Goal: Task Accomplishment & Management: Manage account settings

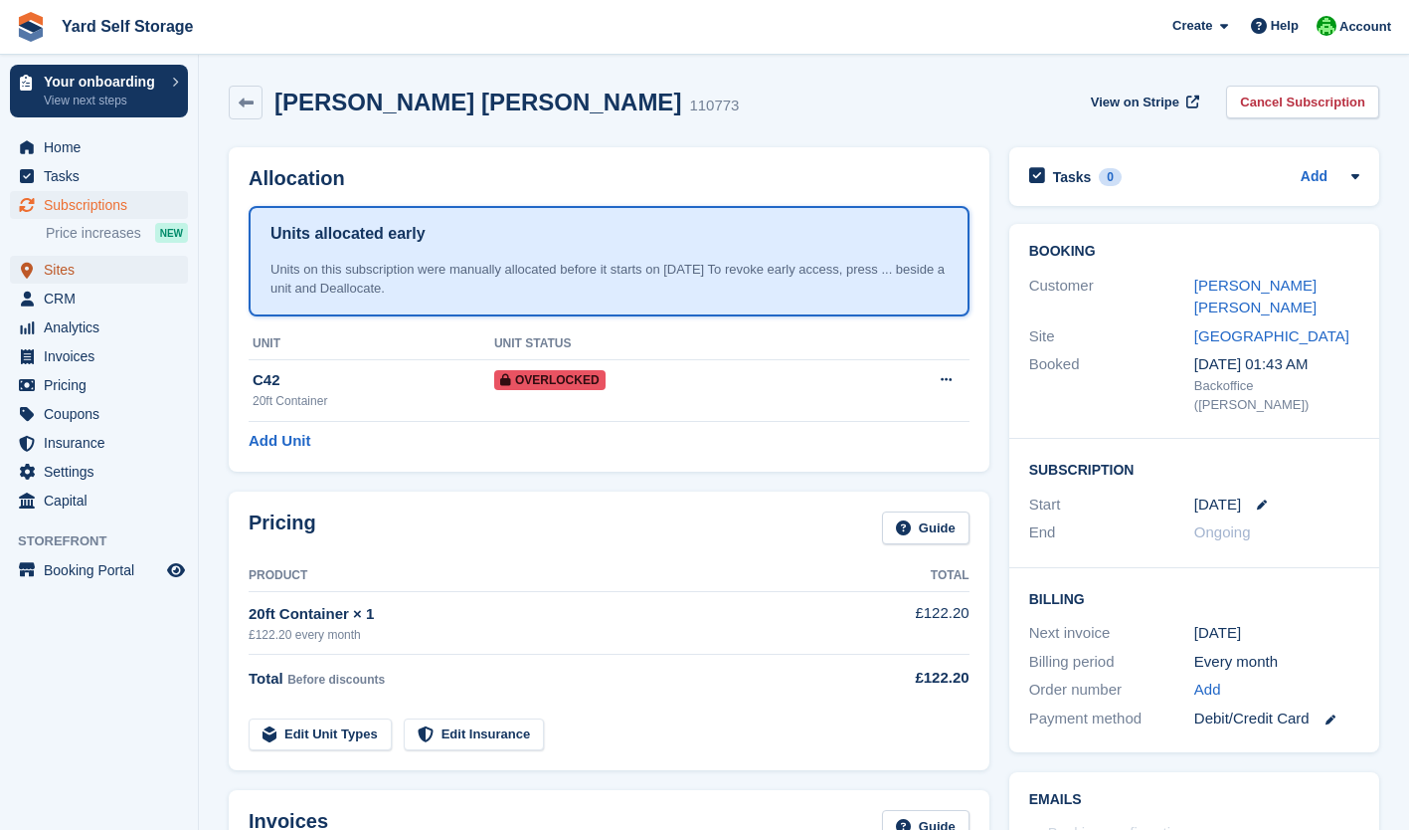
click at [69, 272] on span "Sites" at bounding box center [103, 270] width 119 height 28
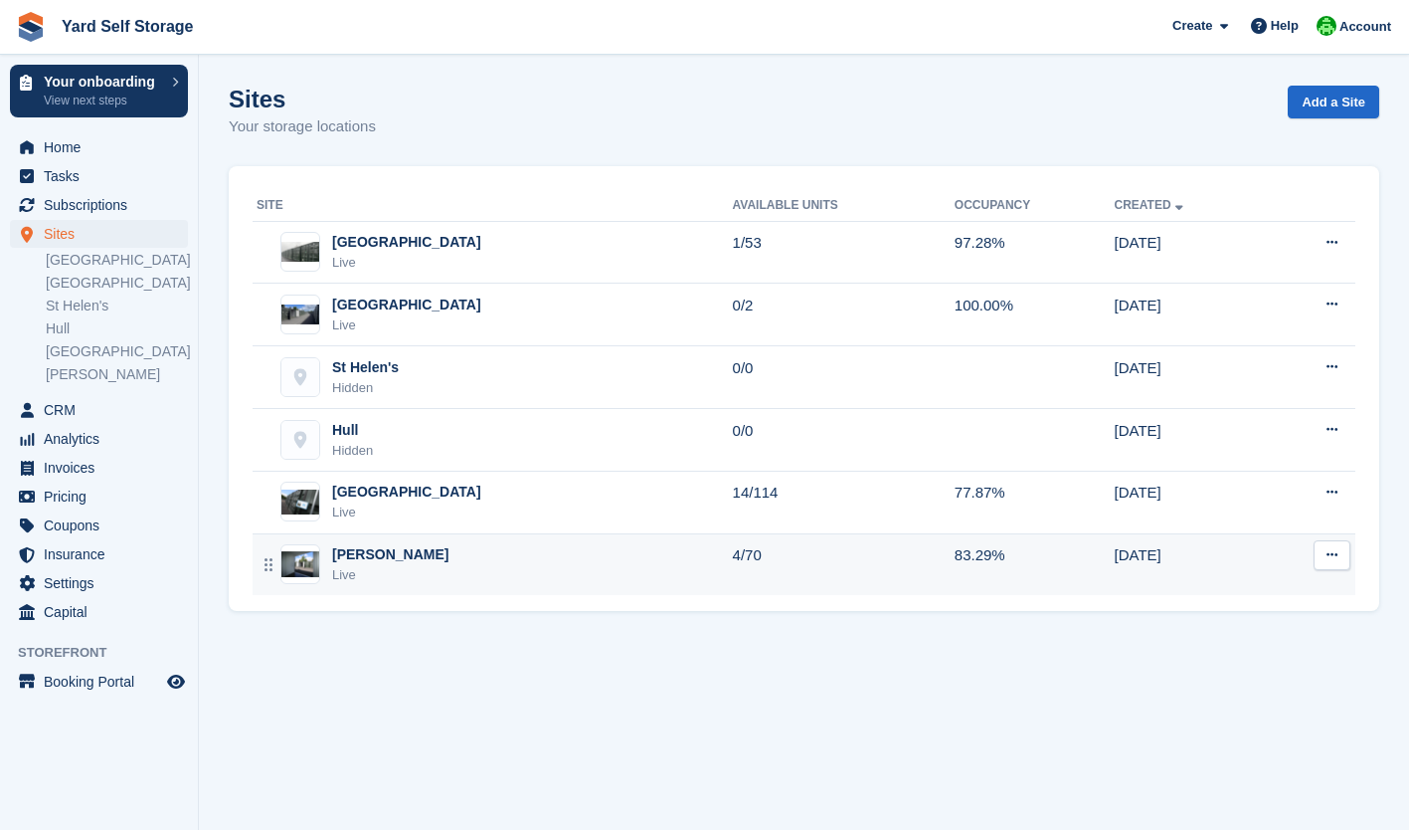
click at [408, 562] on div "[PERSON_NAME]" at bounding box center [390, 554] width 116 height 21
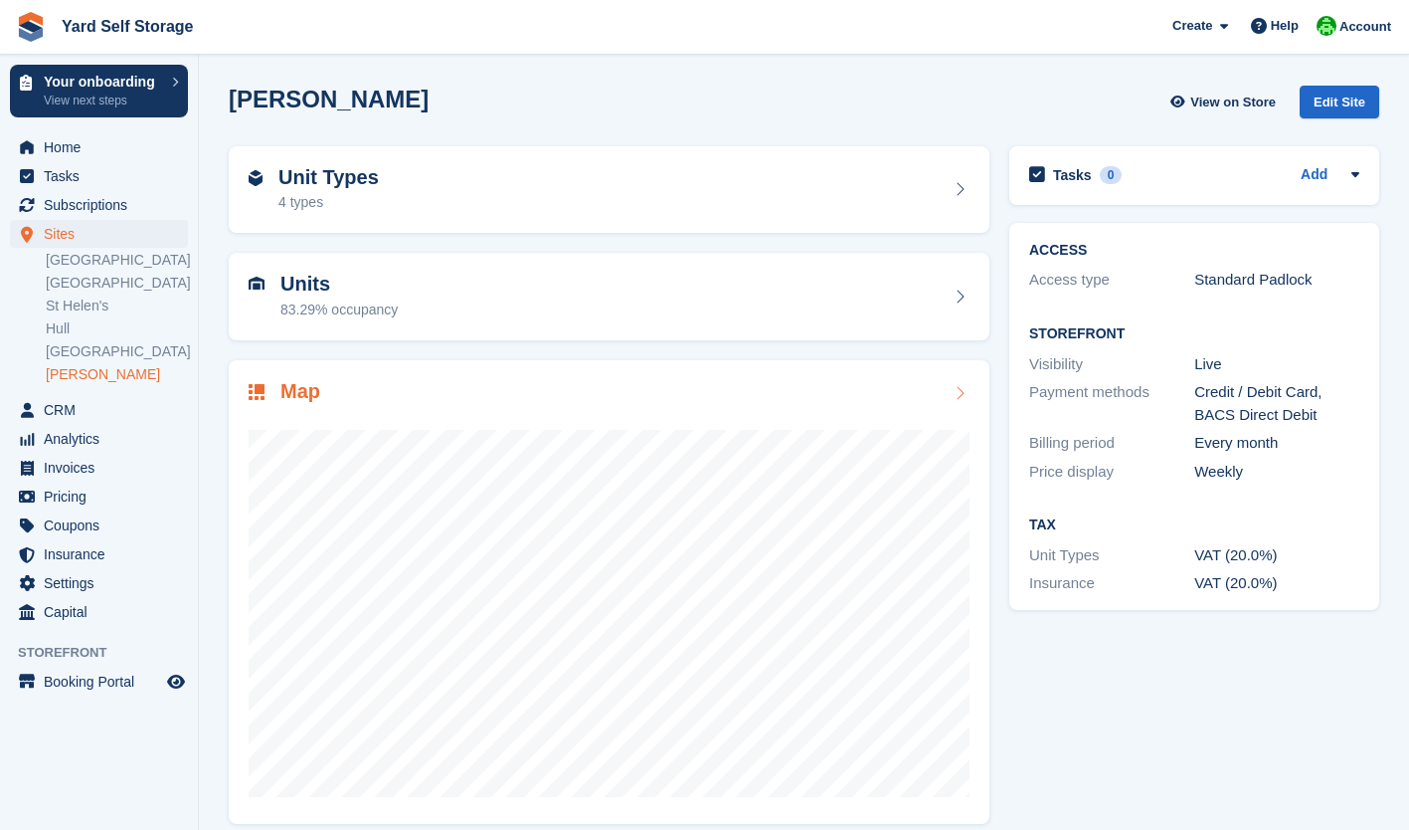
click at [694, 428] on div at bounding box center [609, 605] width 721 height 398
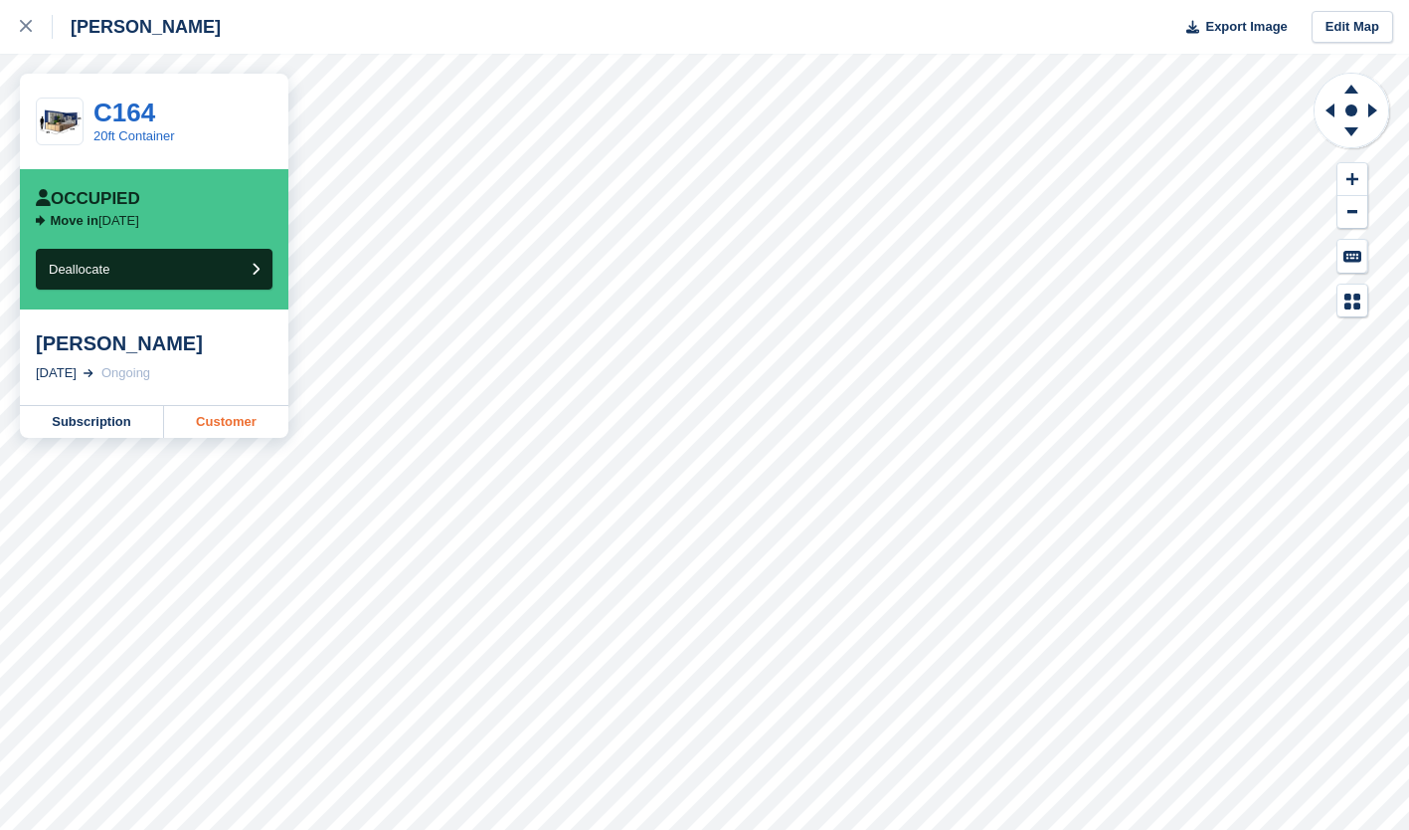
click at [214, 424] on link "Customer" at bounding box center [226, 422] width 124 height 32
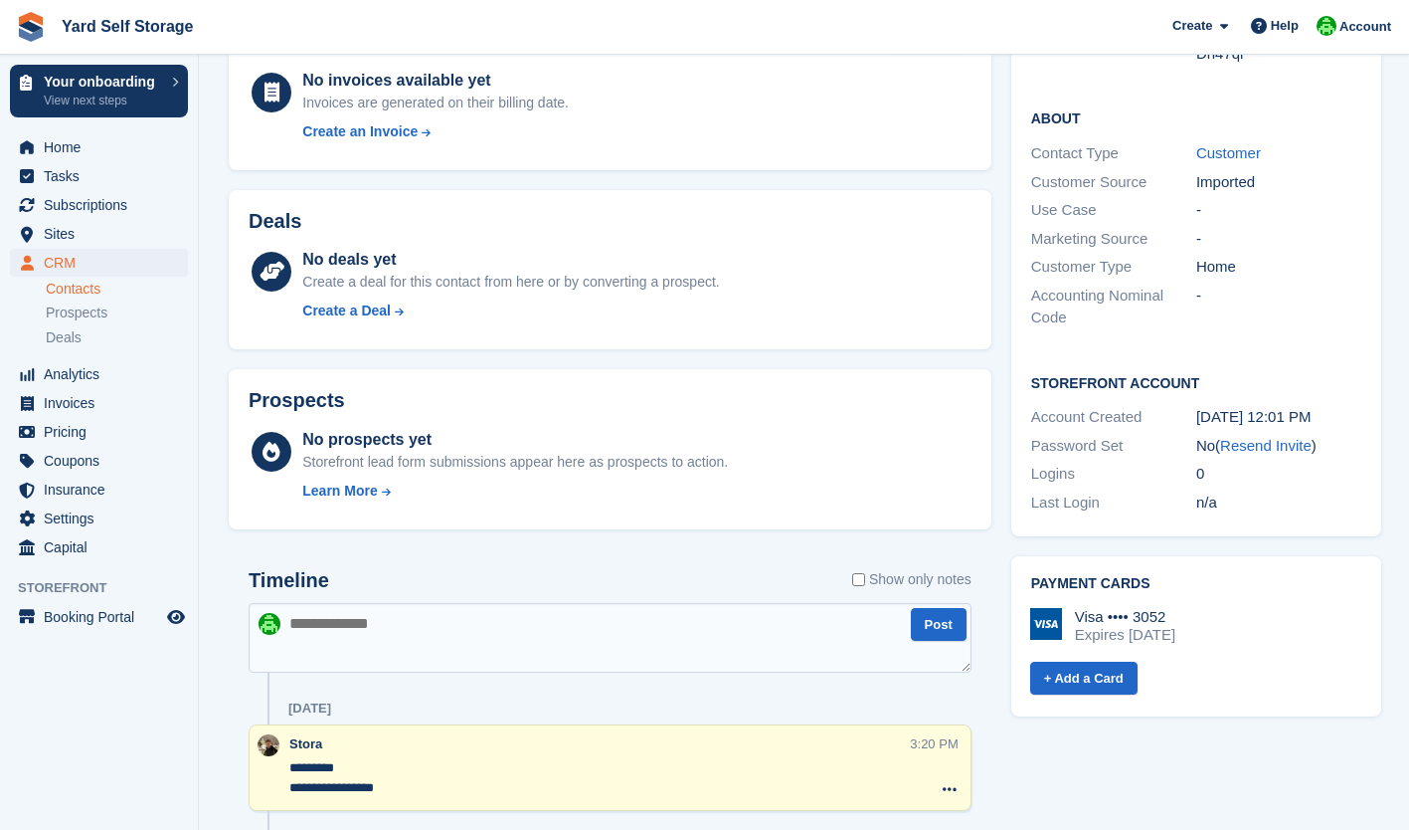
scroll to position [395, 0]
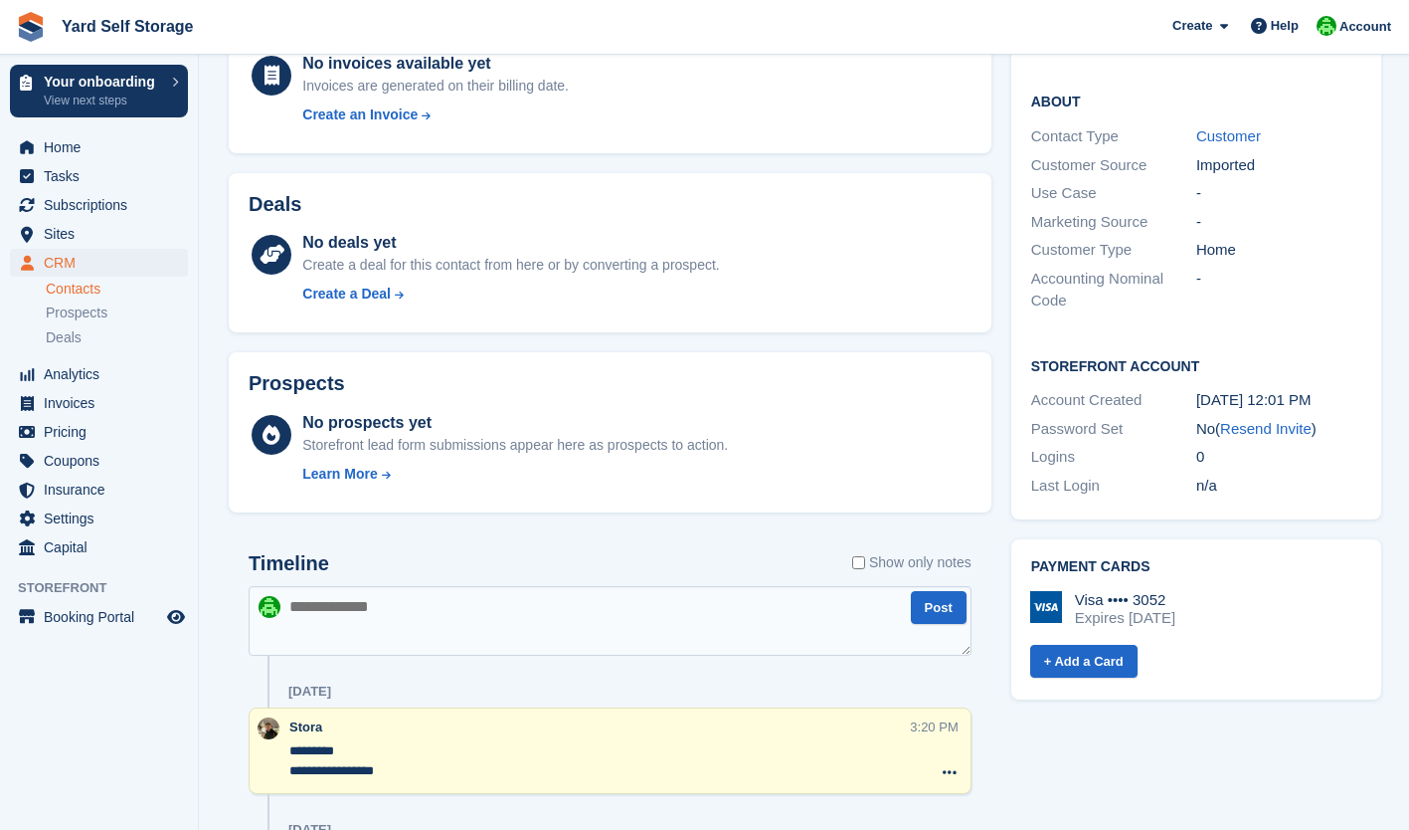
drag, startPoint x: 1263, startPoint y: 431, endPoint x: 796, endPoint y: 87, distance: 580.5
click at [1263, 431] on link "Resend Invite" at bounding box center [1266, 428] width 92 height 17
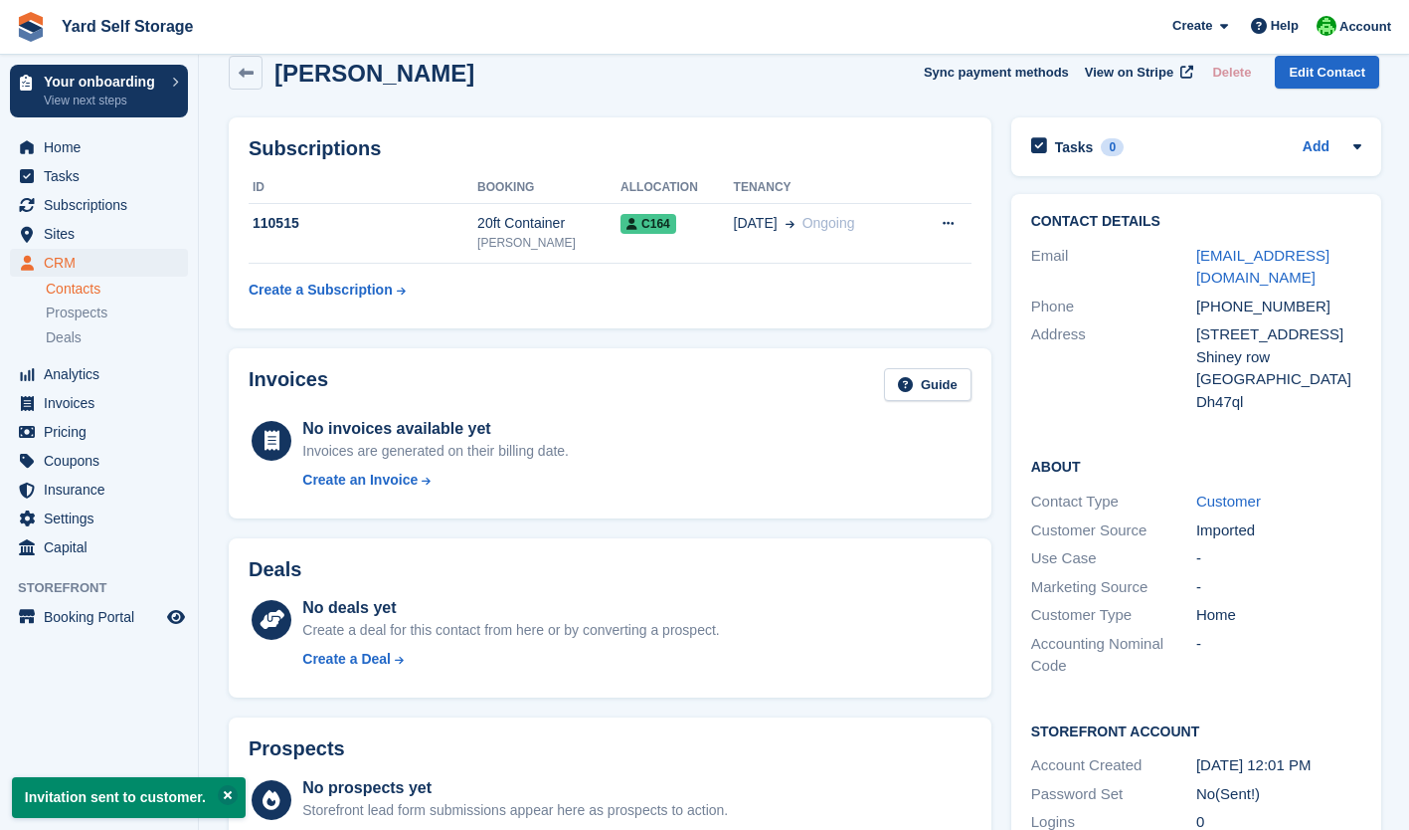
scroll to position [0, 0]
